Goal: Task Accomplishment & Management: Book appointment/travel/reservation

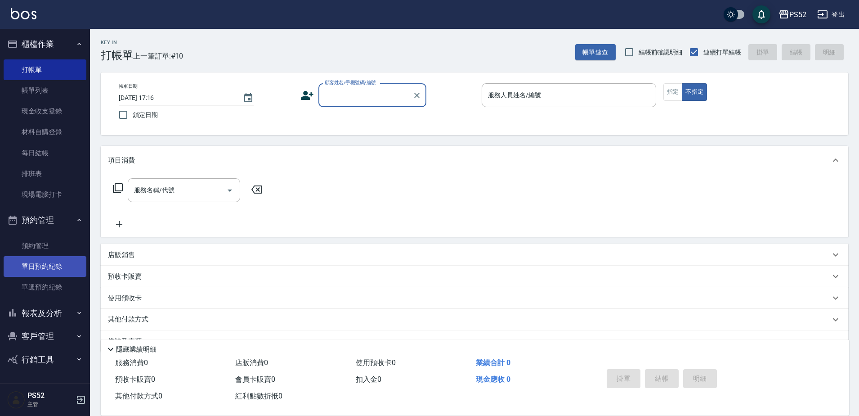
click at [39, 274] on link "單日預約紀錄" at bounding box center [45, 266] width 83 height 21
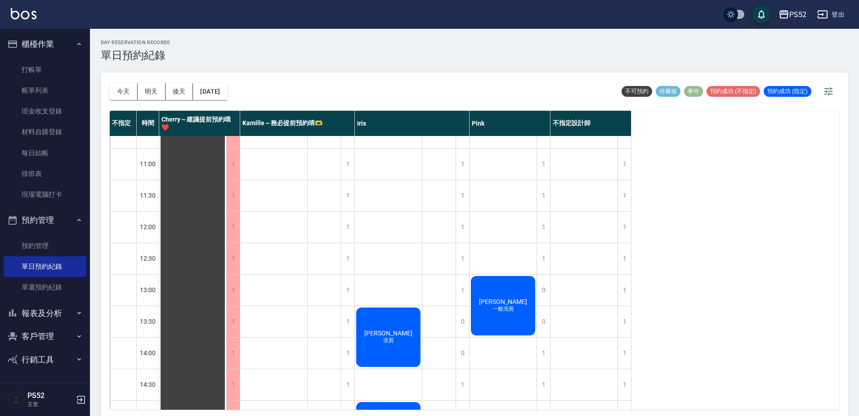
scroll to position [45, 0]
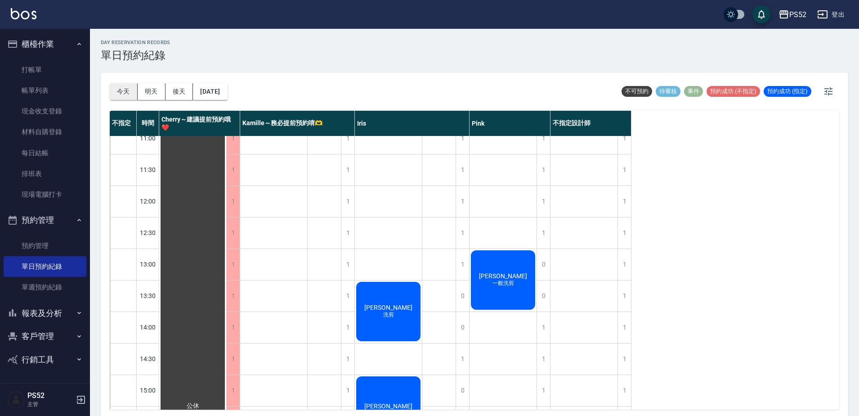
click at [124, 88] on button "今天" at bounding box center [124, 91] width 28 height 17
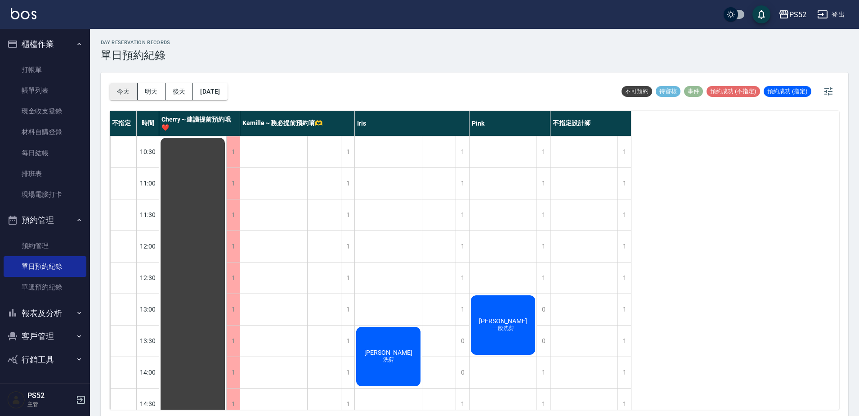
click at [117, 94] on button "今天" at bounding box center [124, 91] width 28 height 17
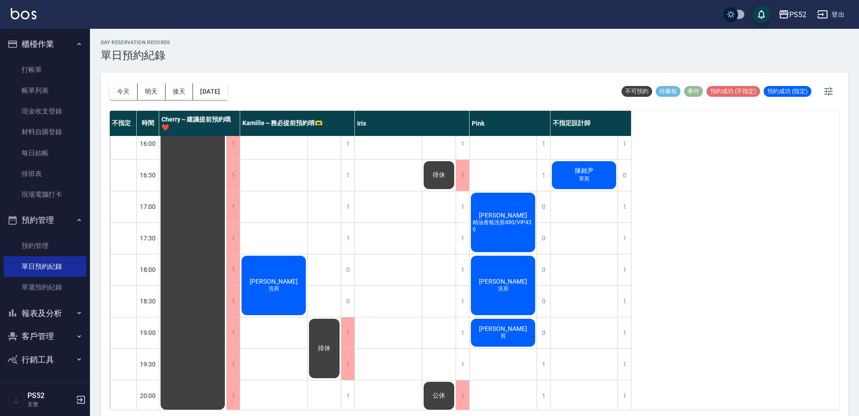
scroll to position [360, 0]
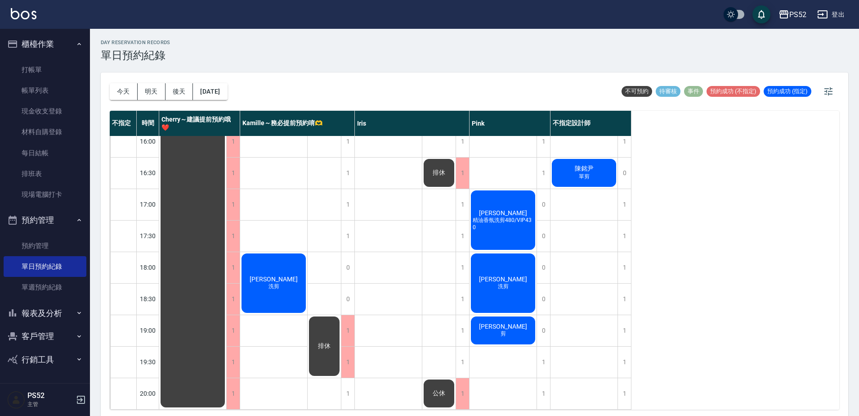
click at [508, 283] on span "洗剪" at bounding box center [503, 286] width 14 height 8
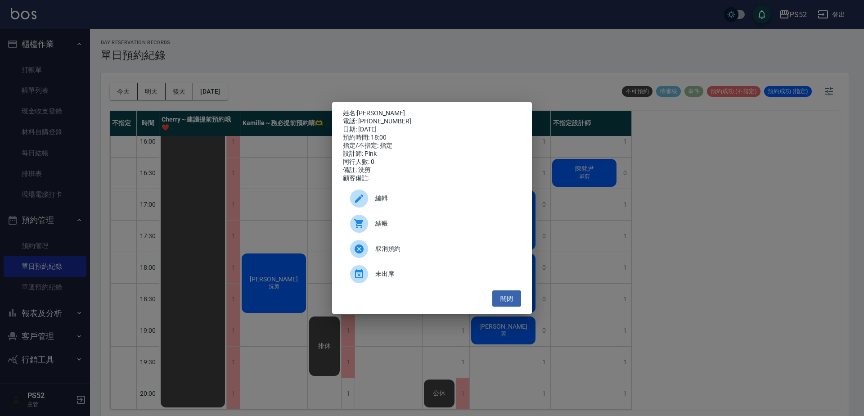
click at [370, 112] on link "盧良建" at bounding box center [381, 112] width 48 height 7
click at [505, 302] on button "關閉" at bounding box center [506, 298] width 29 height 17
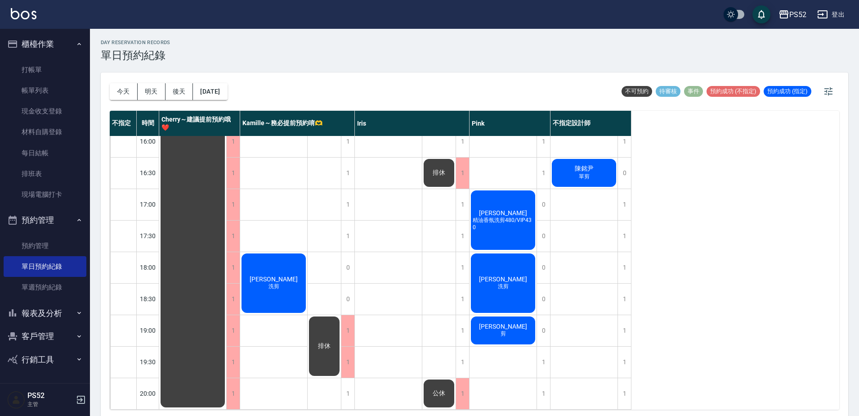
click at [509, 222] on span "精油香氛洗剪480/VIP430" at bounding box center [503, 223] width 64 height 14
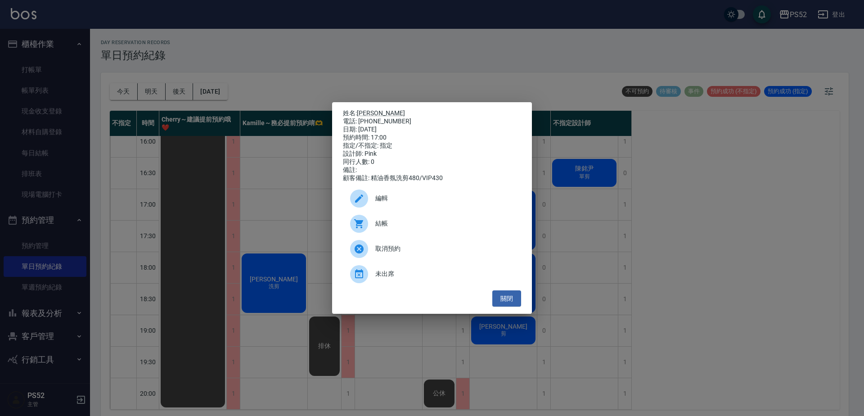
click at [364, 117] on div "電話: 0936817513" at bounding box center [432, 121] width 178 height 8
click at [370, 110] on link "[PERSON_NAME]" at bounding box center [381, 112] width 48 height 7
click at [507, 303] on button "關閉" at bounding box center [506, 298] width 29 height 17
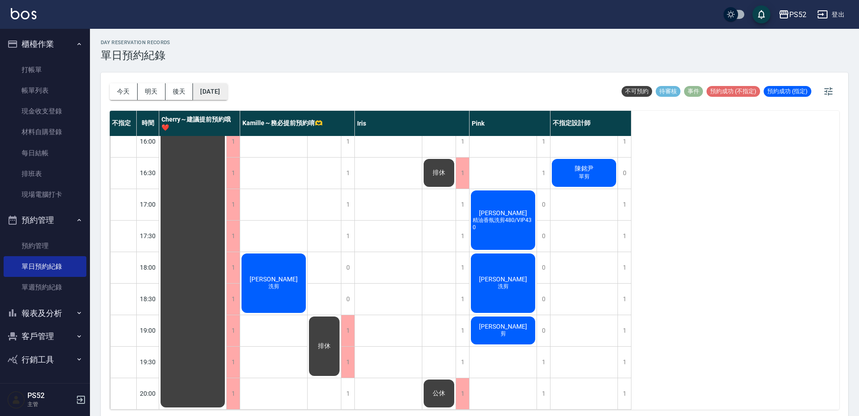
click at [227, 90] on button "2025/09/24" at bounding box center [210, 91] width 34 height 17
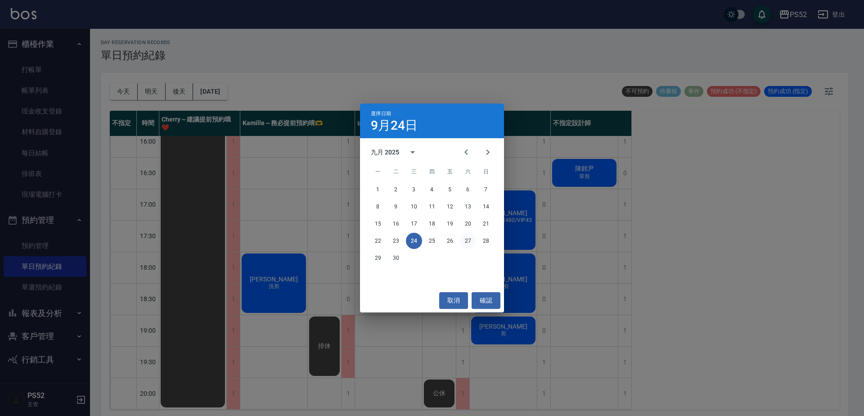
click at [471, 238] on button "27" at bounding box center [468, 241] width 16 height 16
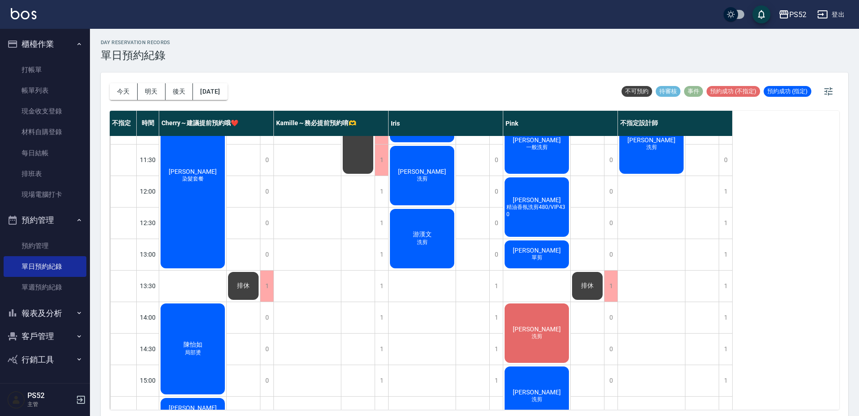
scroll to position [60, 0]
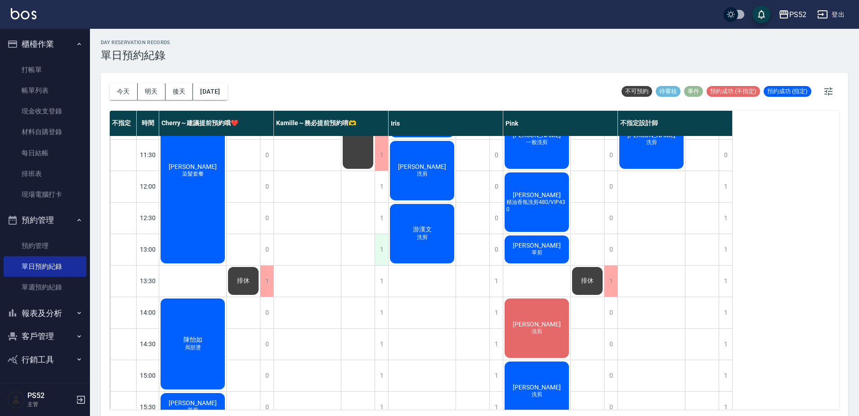
click at [378, 251] on div "1" at bounding box center [381, 249] width 13 height 31
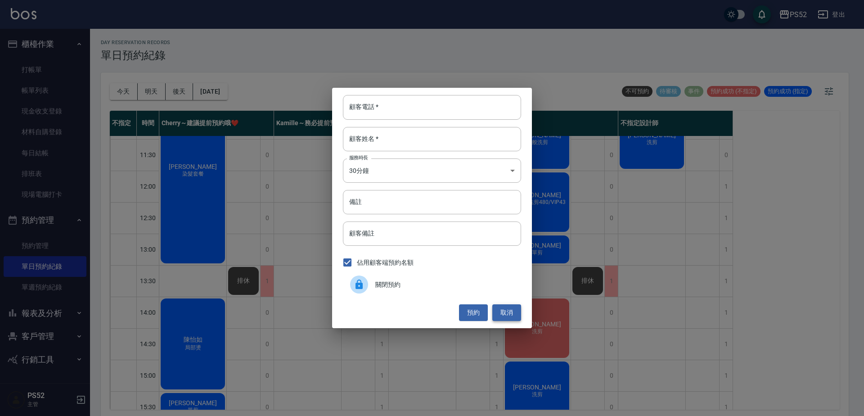
click at [500, 310] on button "取消" at bounding box center [506, 312] width 29 height 17
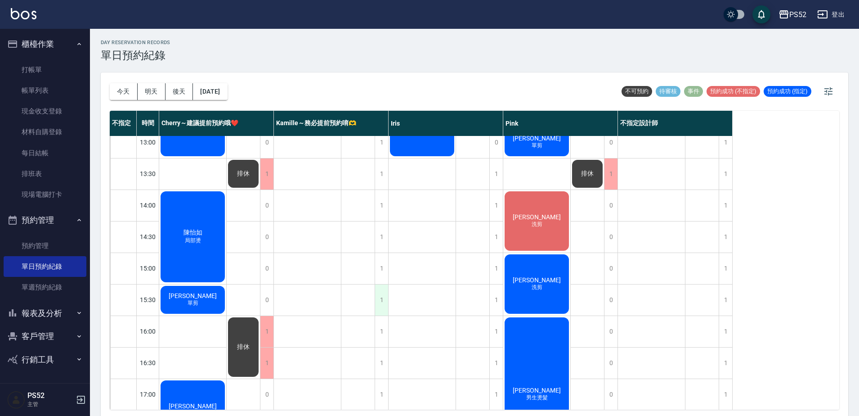
scroll to position [210, 0]
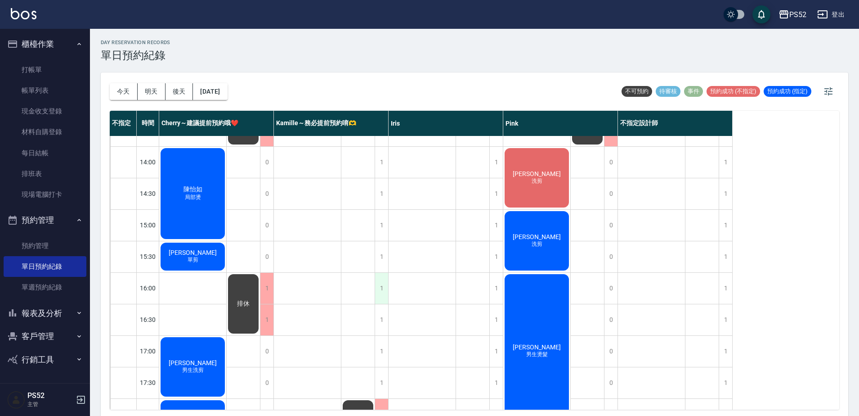
click at [379, 286] on div "1" at bounding box center [381, 288] width 13 height 31
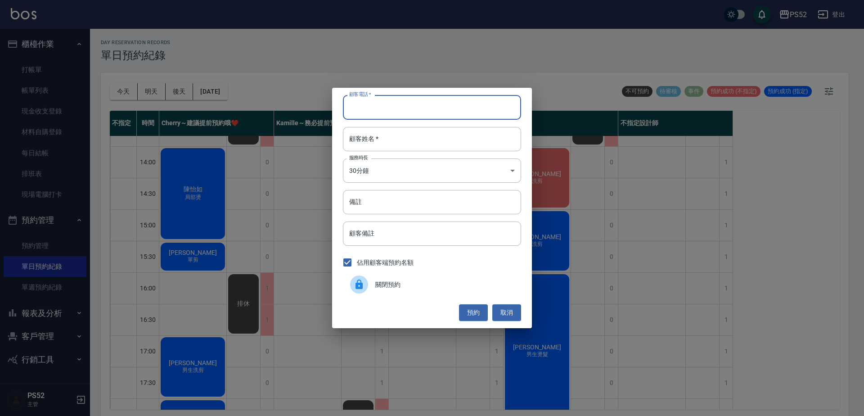
click at [440, 104] on input "顧客電話   *" at bounding box center [432, 107] width 178 height 24
type input "0"
type input "0986616177"
click at [421, 142] on input "顧客姓名   *" at bounding box center [432, 139] width 178 height 24
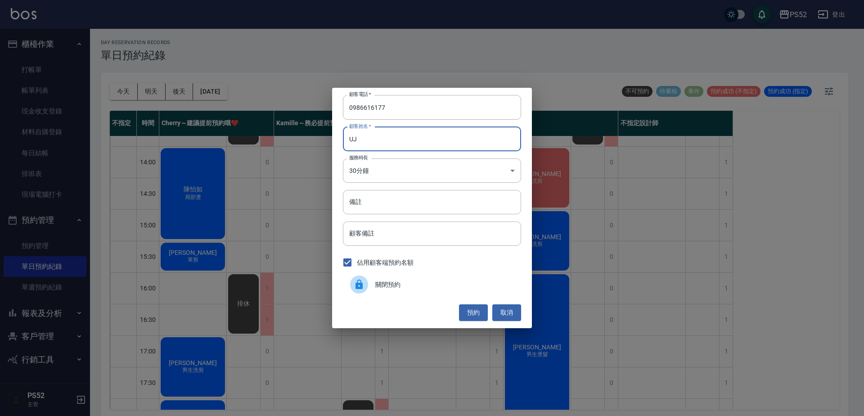
type input "U"
type input "＿"
type input "林"
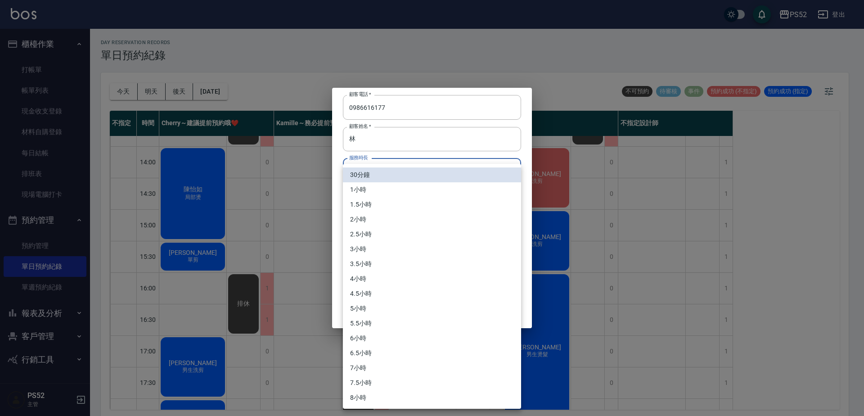
click at [412, 163] on body "PS52 登出 櫃檯作業 打帳單 帳單列表 現金收支登錄 材料自購登錄 每日結帳 排班表 現場電腦打卡 預約管理 預約管理 單日預約紀錄 單週預約紀錄 報表及…" at bounding box center [432, 209] width 864 height 418
click at [401, 192] on li "1小時" at bounding box center [432, 189] width 178 height 15
type input "2"
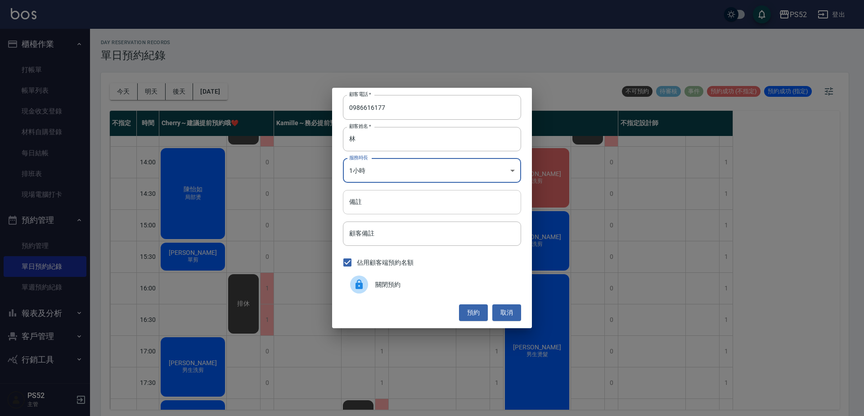
click at [406, 197] on input "備註" at bounding box center [432, 202] width 178 height 24
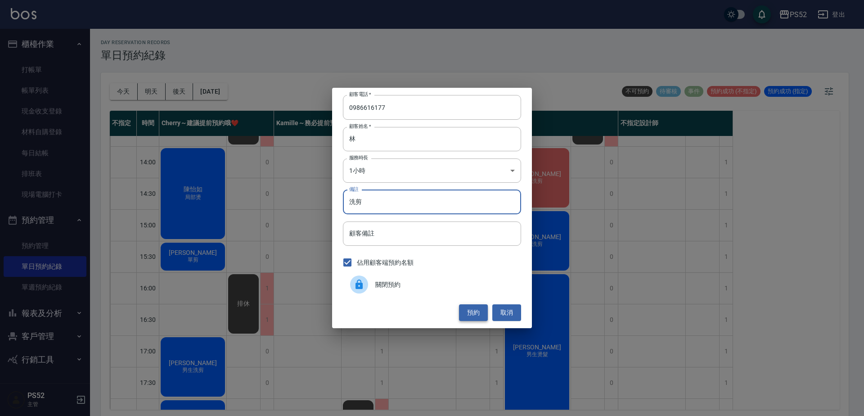
type input "洗剪"
click at [476, 317] on button "預約" at bounding box center [473, 312] width 29 height 17
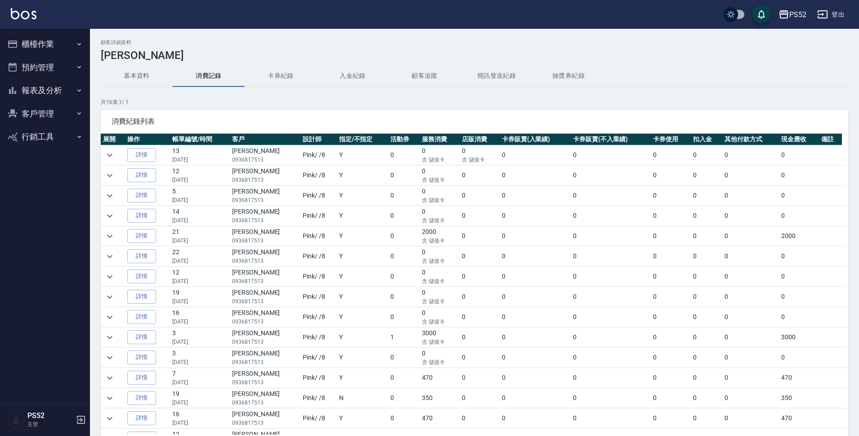
click at [137, 81] on button "基本資料" at bounding box center [137, 76] width 72 height 22
